Goal: Navigation & Orientation: Understand site structure

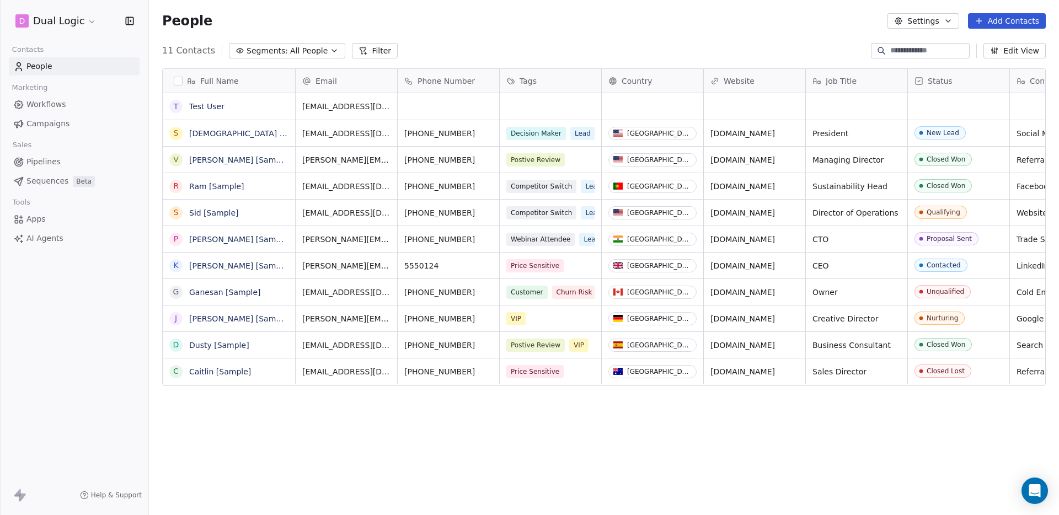
scroll to position [453, 910]
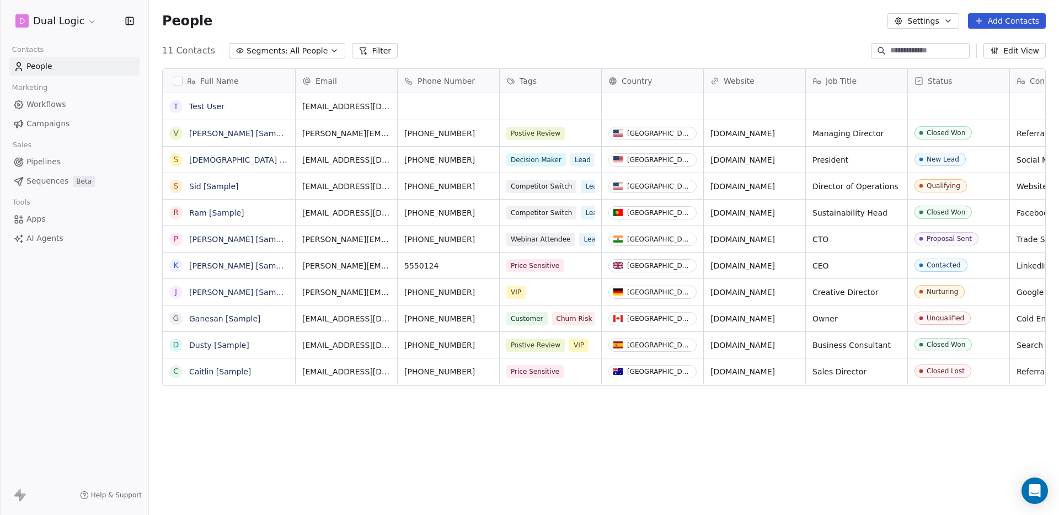
click at [42, 162] on span "Pipelines" at bounding box center [43, 162] width 34 height 12
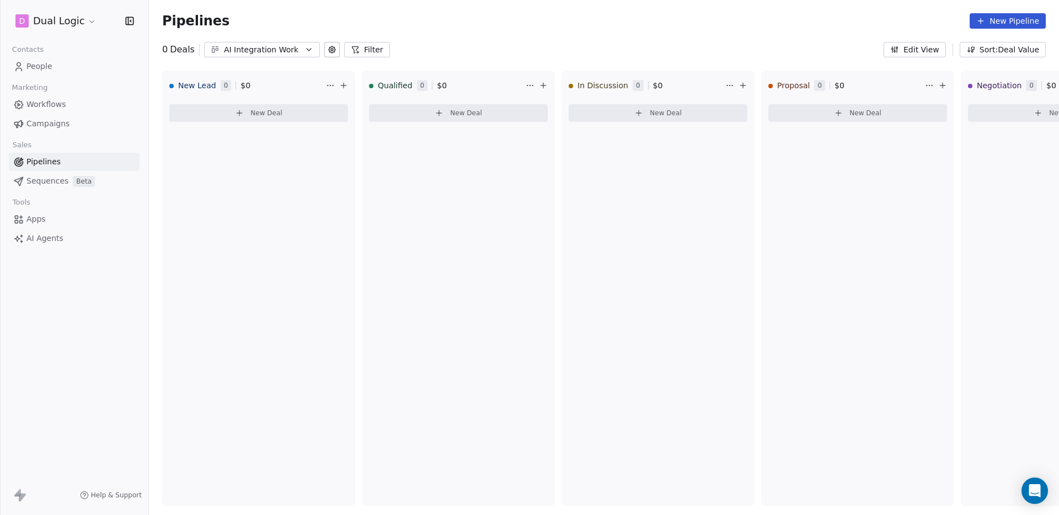
click at [39, 176] on span "Sequences" at bounding box center [47, 181] width 42 height 12
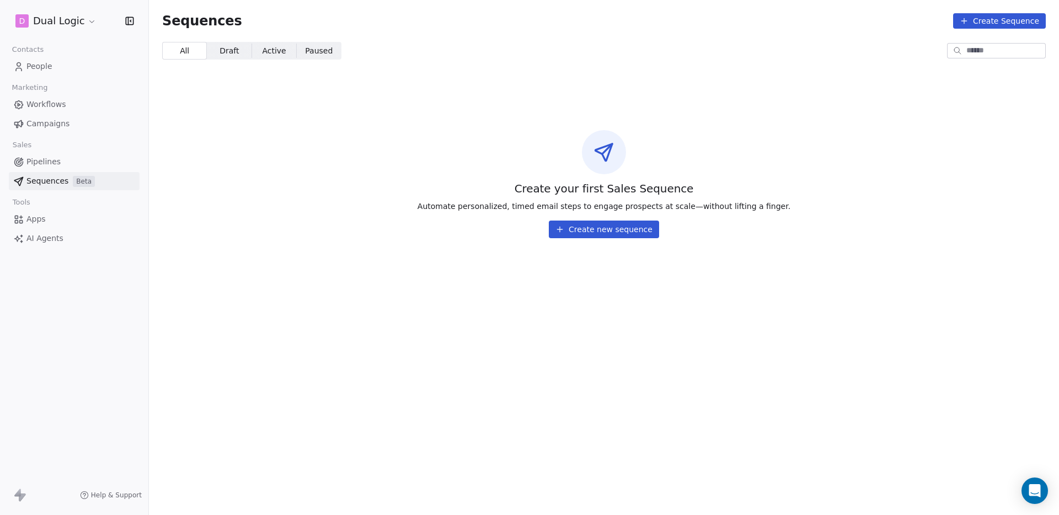
click at [53, 159] on span "Pipelines" at bounding box center [43, 162] width 34 height 12
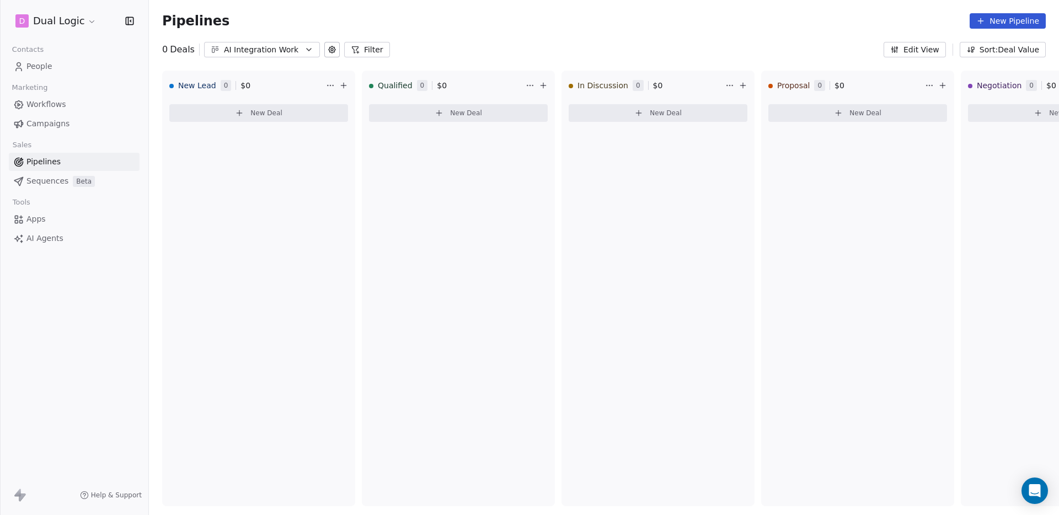
click at [31, 223] on span "Apps" at bounding box center [35, 219] width 19 height 12
